Goal: Information Seeking & Learning: Learn about a topic

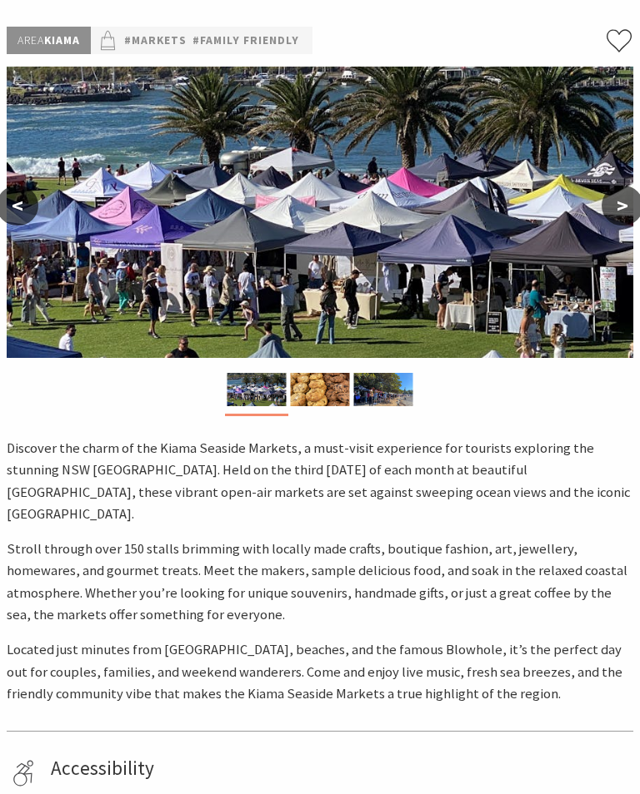
scroll to position [175, 0]
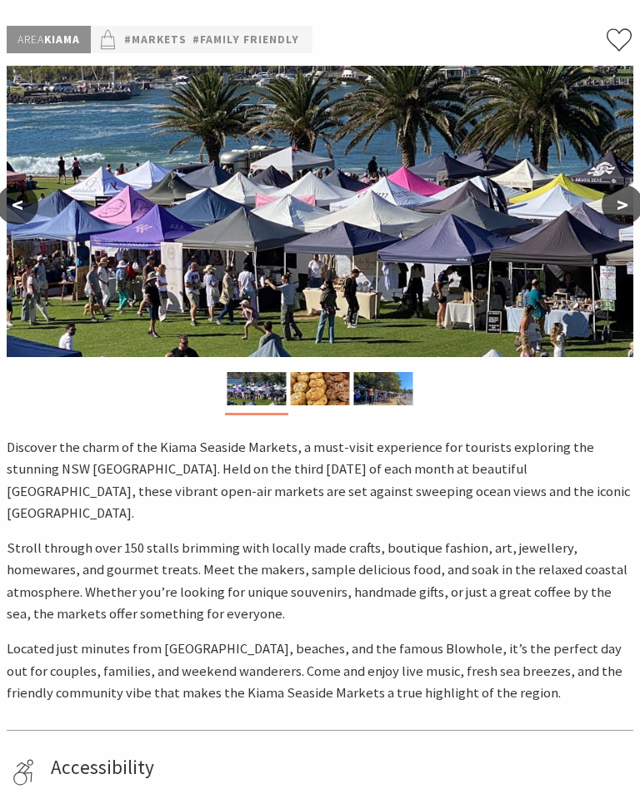
click at [320, 308] on img at bounding box center [320, 211] width 626 height 291
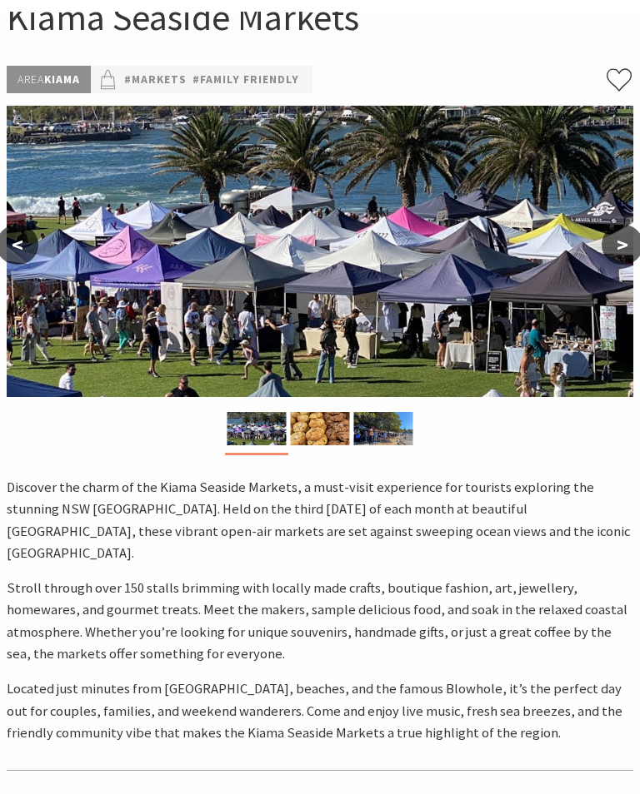
scroll to position [0, 0]
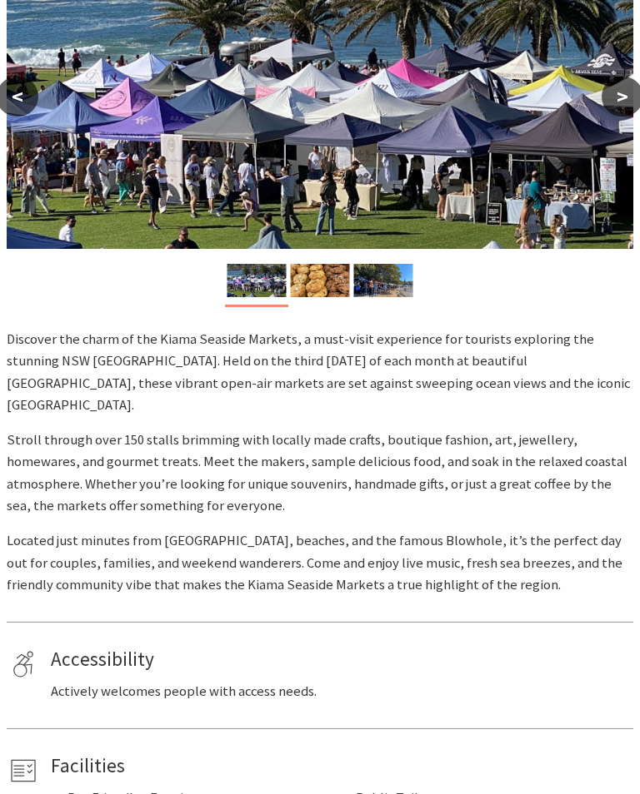
scroll to position [260, 0]
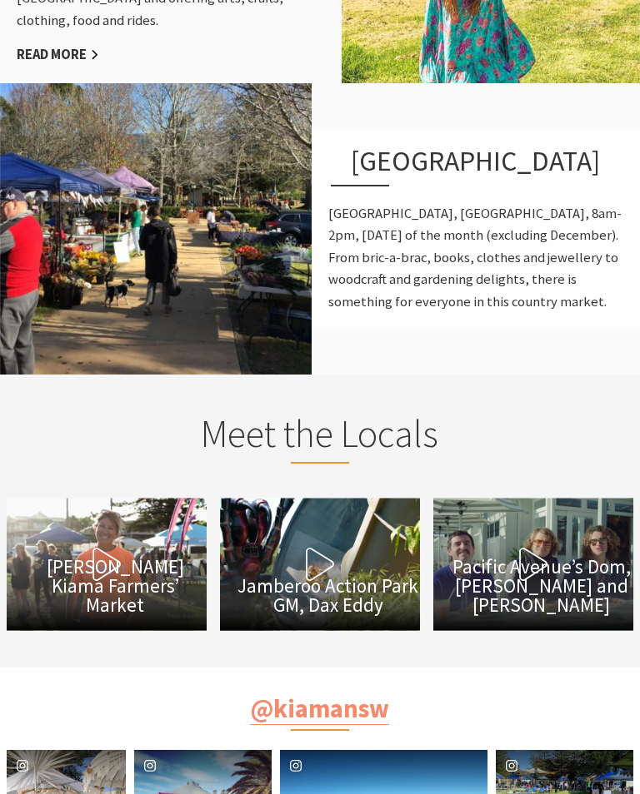
scroll to position [1576, 0]
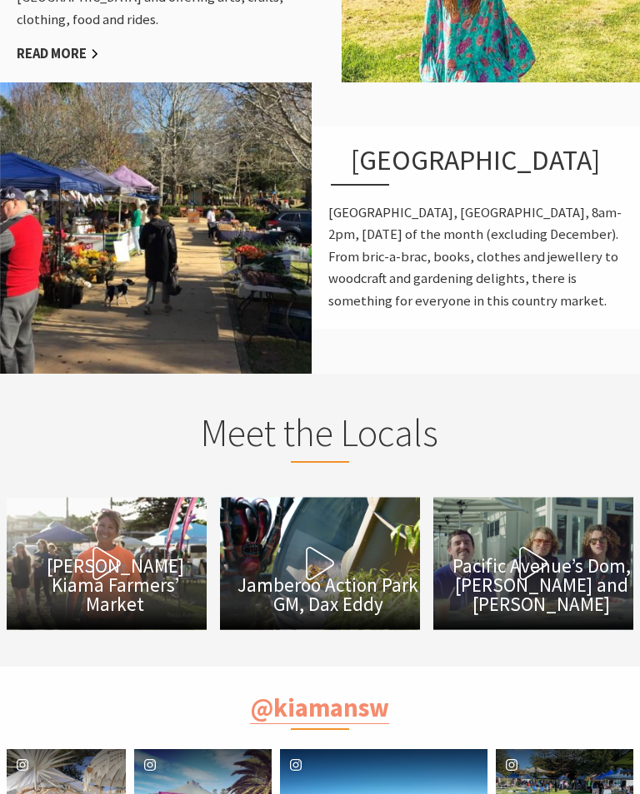
click at [586, 609] on button "Play Video Pacific Avenue’s Dom, Jack and Harry" at bounding box center [533, 564] width 200 height 132
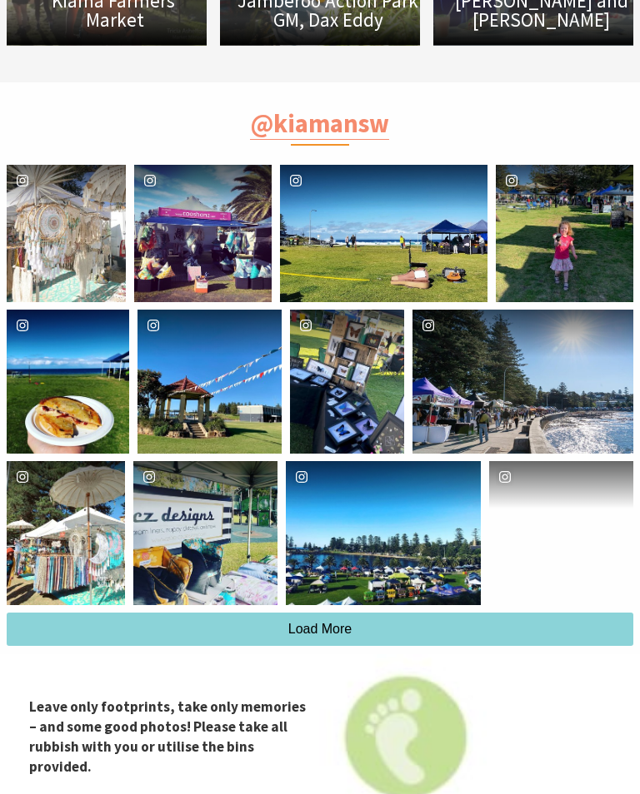
scroll to position [2184, 0]
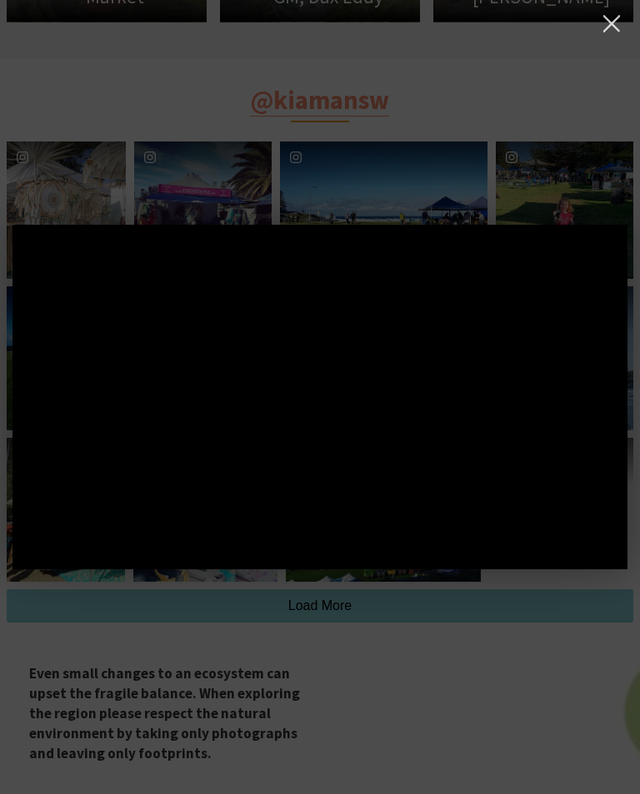
click at [619, 20] on button at bounding box center [611, 24] width 34 height 34
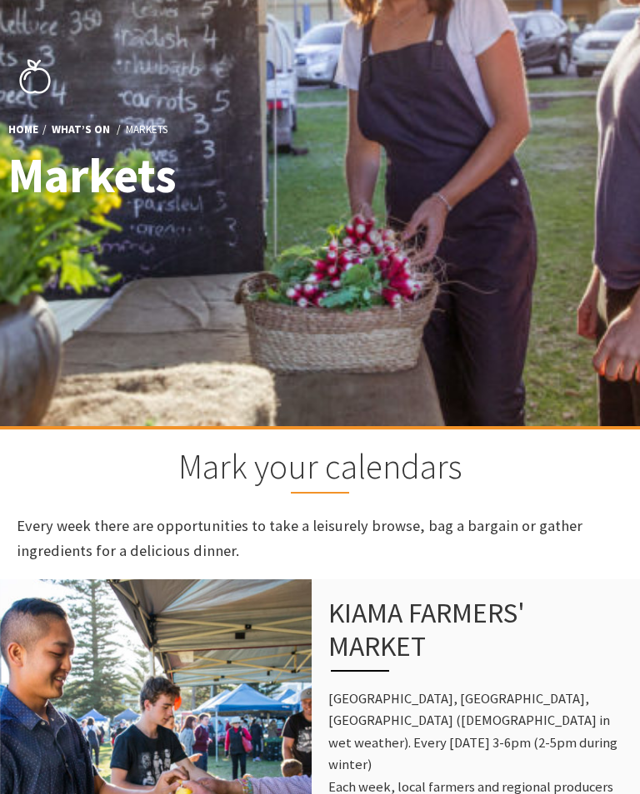
scroll to position [0, 0]
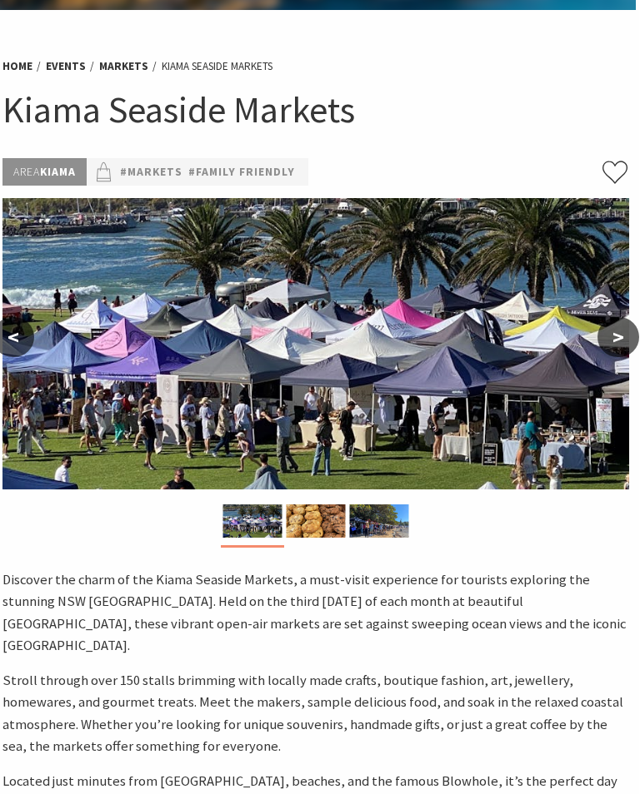
scroll to position [0, 3]
